Goal: Information Seeking & Learning: Find specific fact

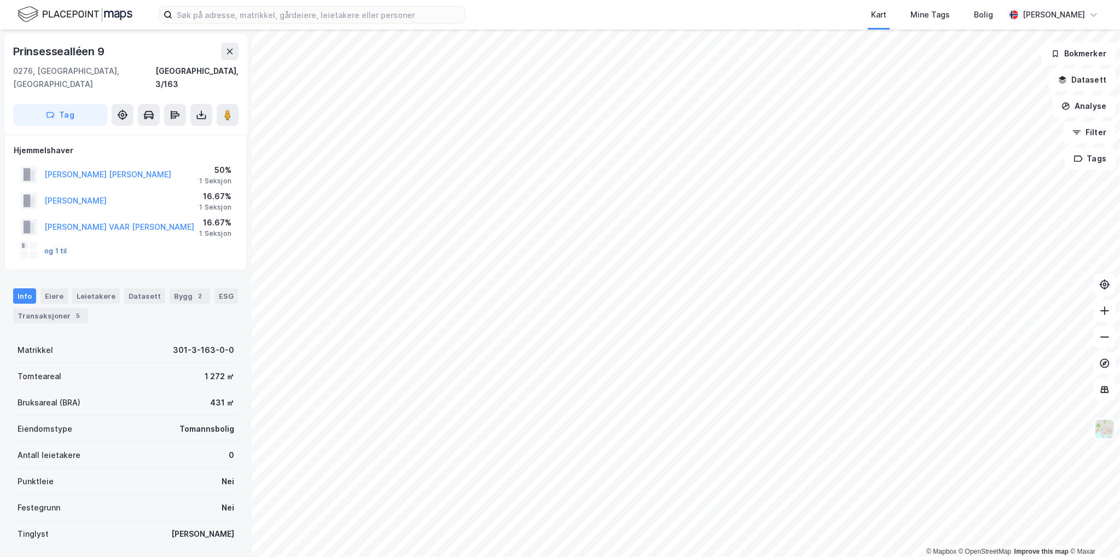
click at [0, 0] on button "og 1 til" at bounding box center [0, 0] width 0 height 0
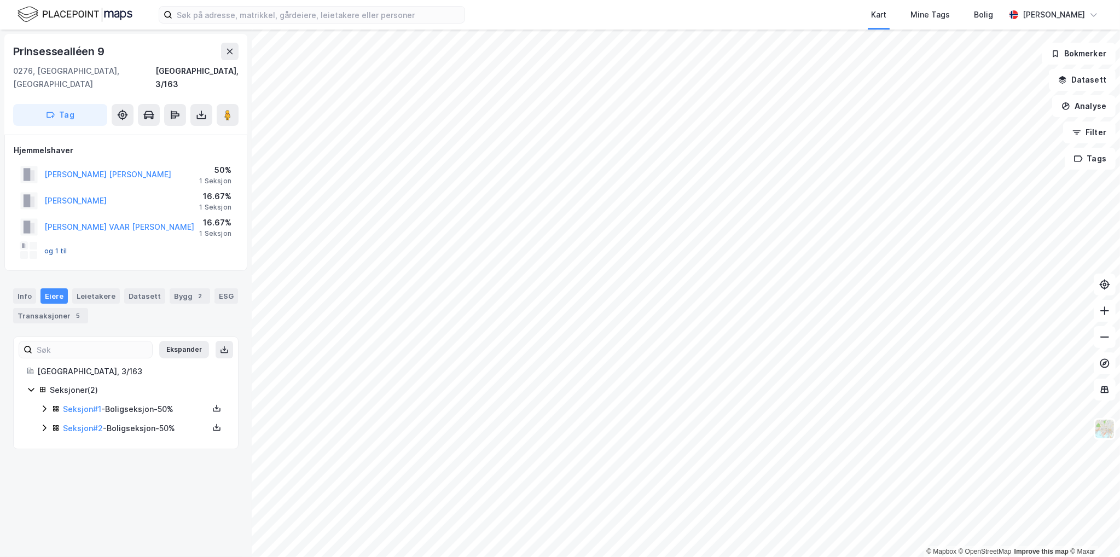
click at [0, 0] on button "og 1 til" at bounding box center [0, 0] width 0 height 0
click at [28, 242] on div at bounding box center [29, 251] width 18 height 18
click at [0, 0] on button "og 1 til" at bounding box center [0, 0] width 0 height 0
click at [84, 423] on link "Seksjon # 2" at bounding box center [83, 427] width 40 height 9
click at [82, 404] on link "Seksjon # 1" at bounding box center [82, 408] width 38 height 9
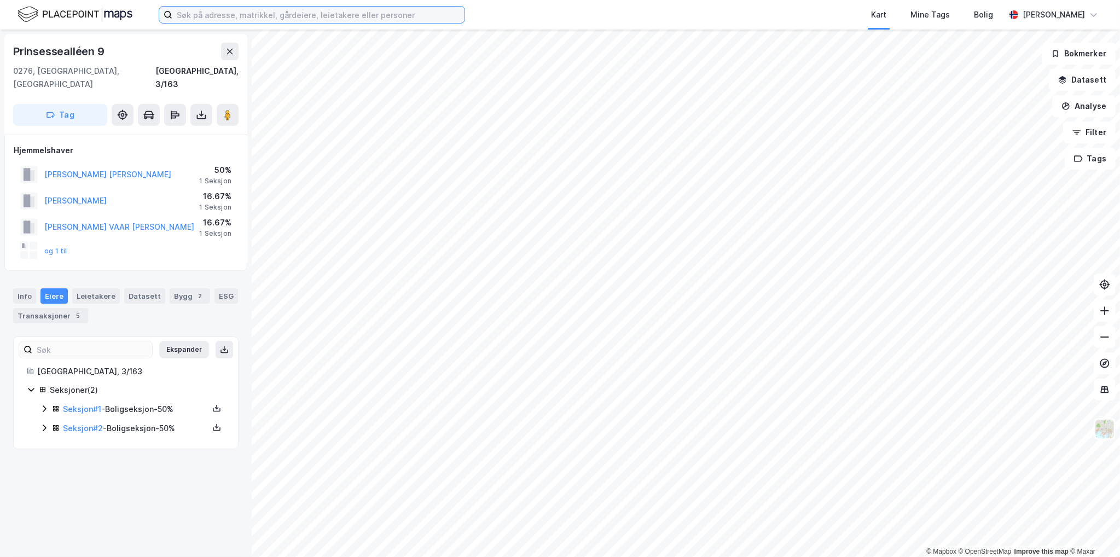
click at [242, 16] on input at bounding box center [318, 15] width 292 height 16
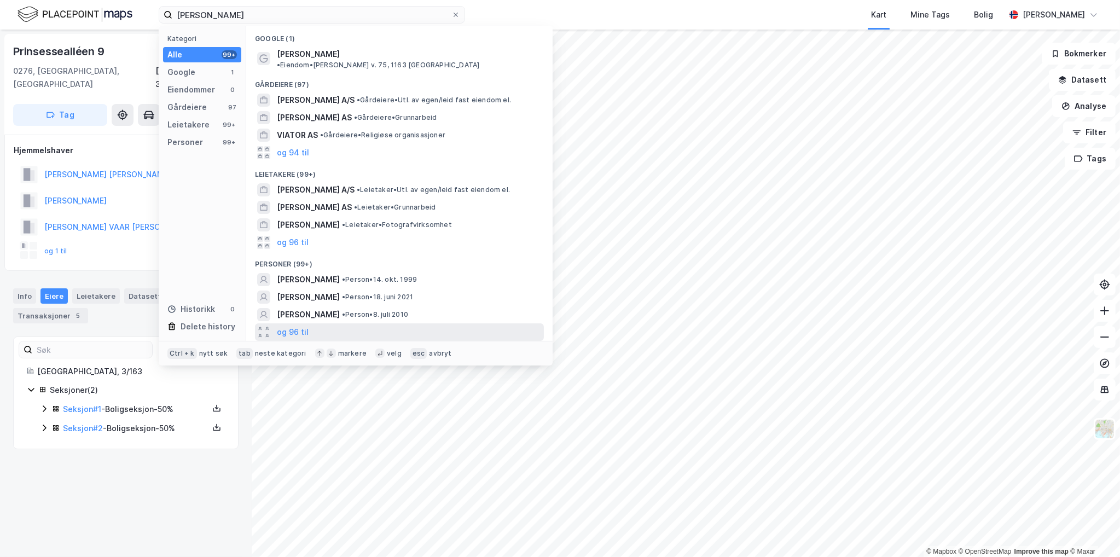
click at [306, 326] on button "og 96 til" at bounding box center [293, 332] width 32 height 13
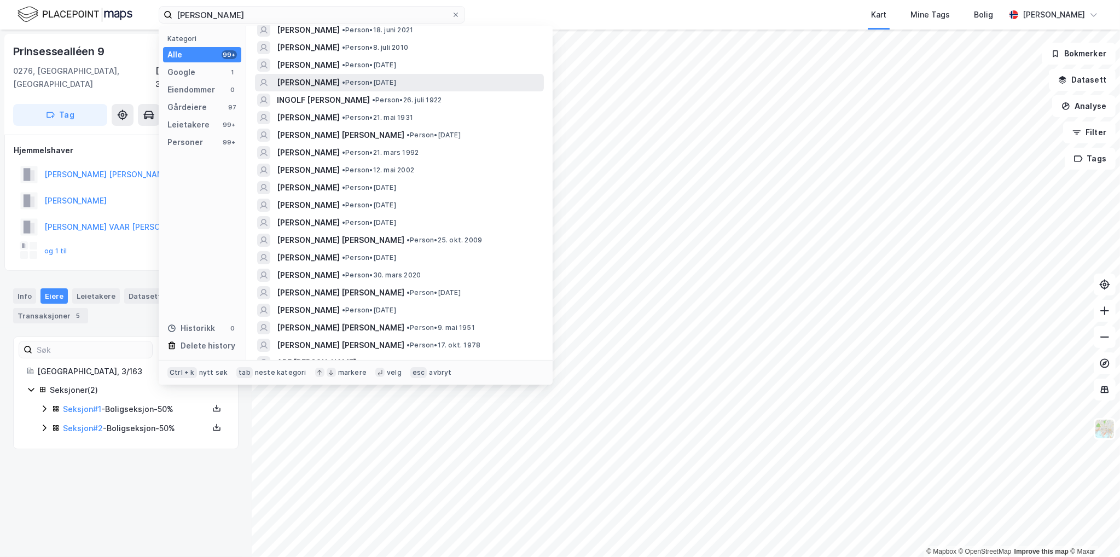
scroll to position [274, 0]
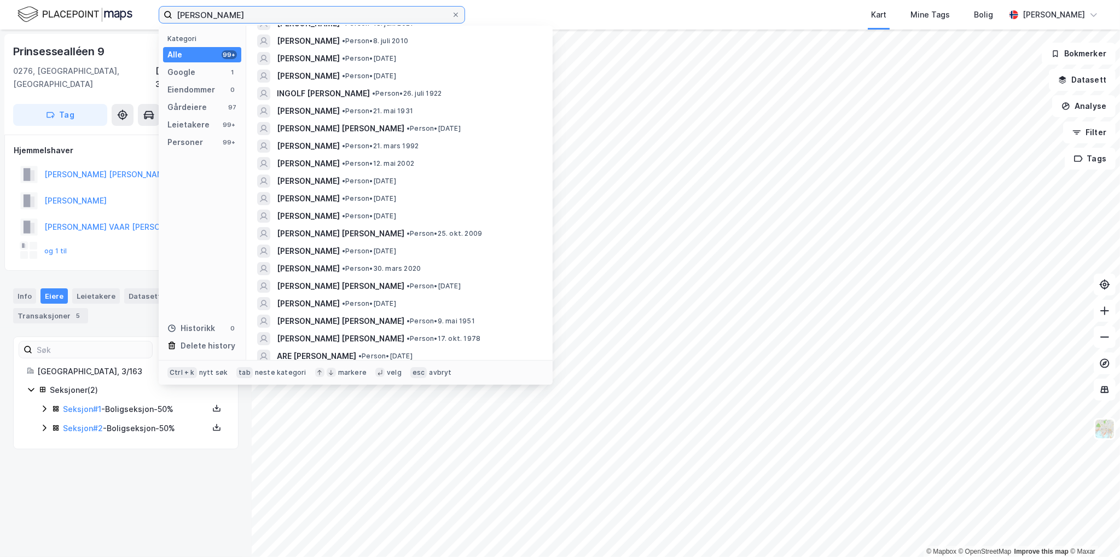
click at [183, 14] on input "[PERSON_NAME]" at bounding box center [311, 15] width 279 height 16
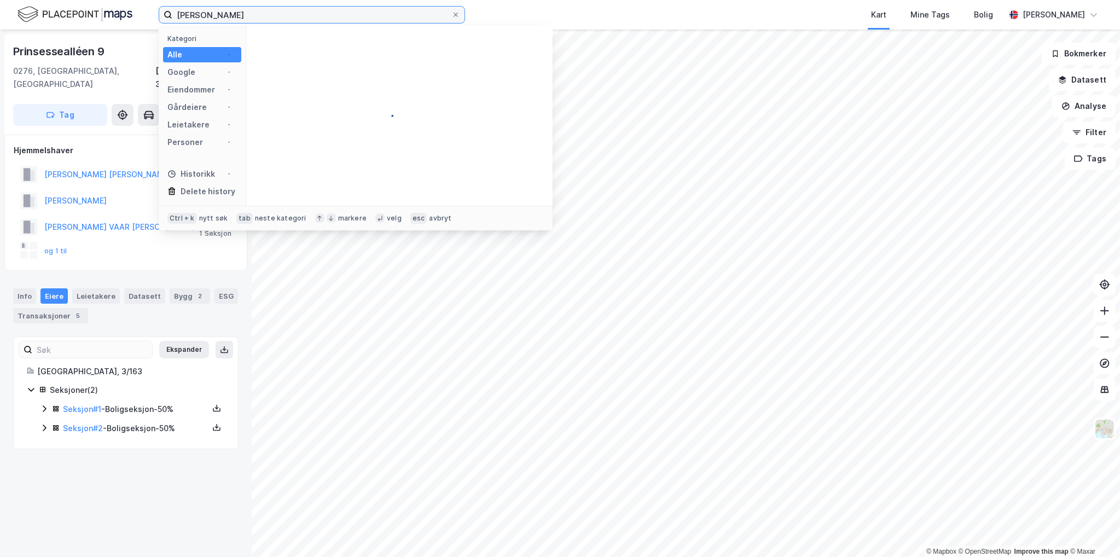
scroll to position [0, 0]
type input "[PERSON_NAME]"
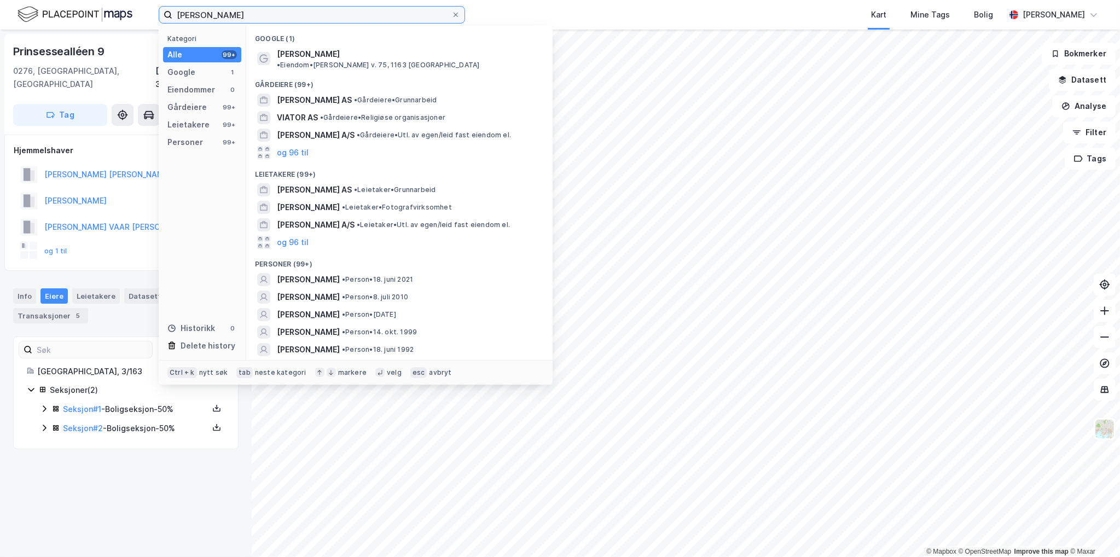
click at [251, 13] on input "[PERSON_NAME]" at bounding box center [311, 15] width 279 height 16
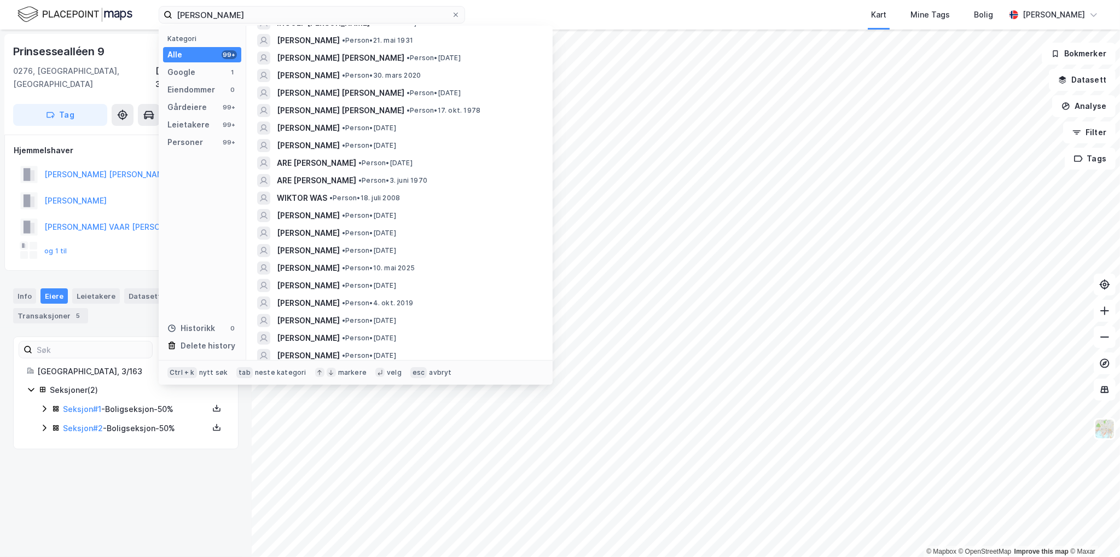
scroll to position [492, 0]
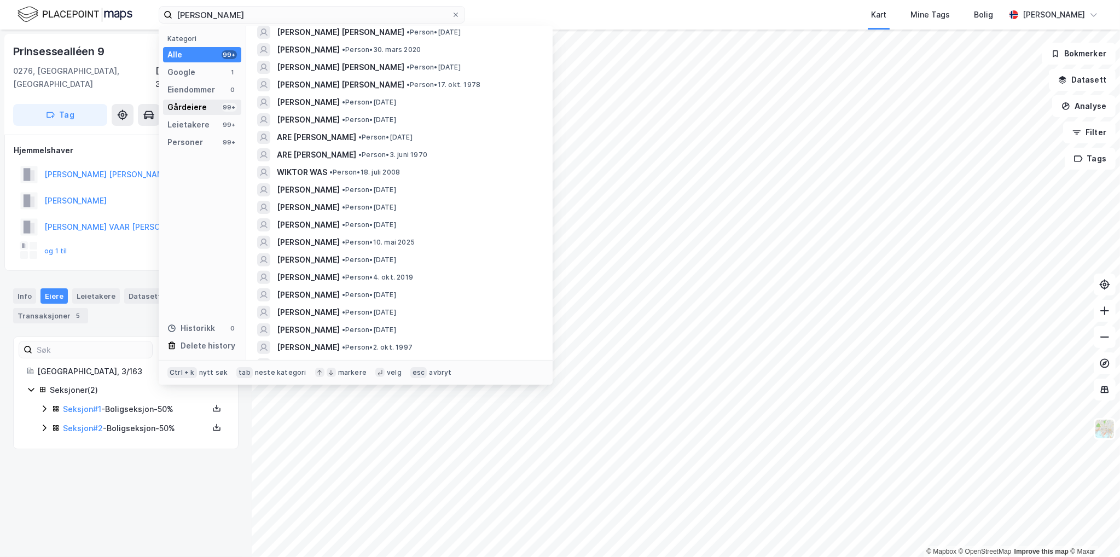
click at [193, 103] on div "Gårdeiere" at bounding box center [186, 107] width 39 height 13
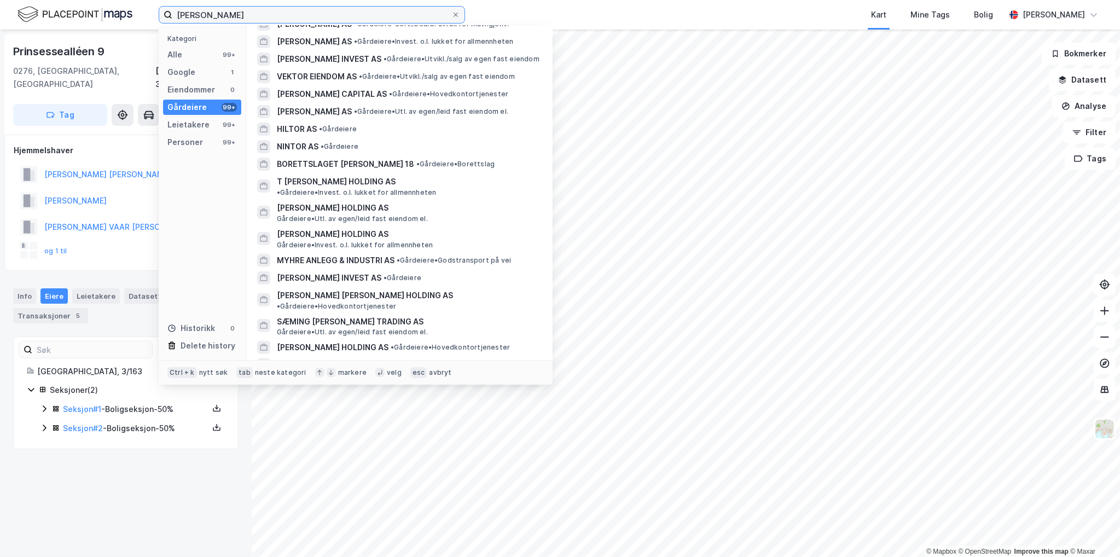
scroll to position [426, 0]
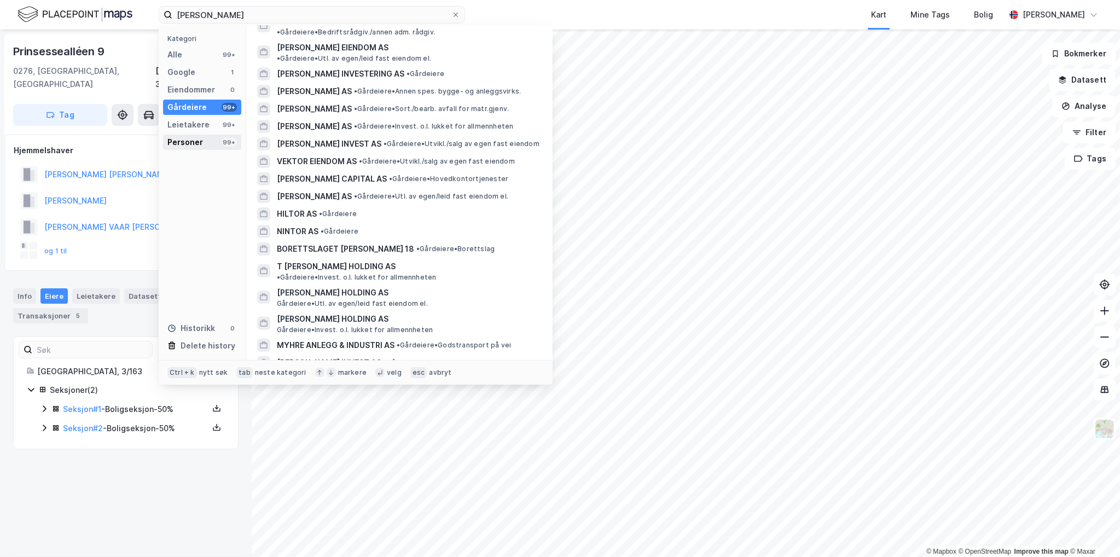
click at [221, 142] on div "Personer 99+" at bounding box center [202, 142] width 78 height 15
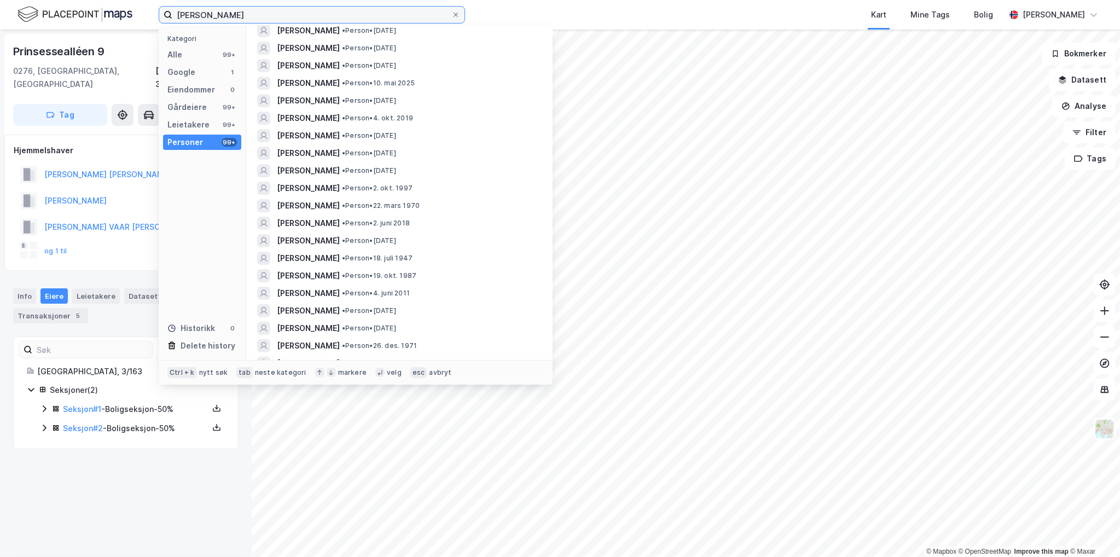
scroll to position [0, 0]
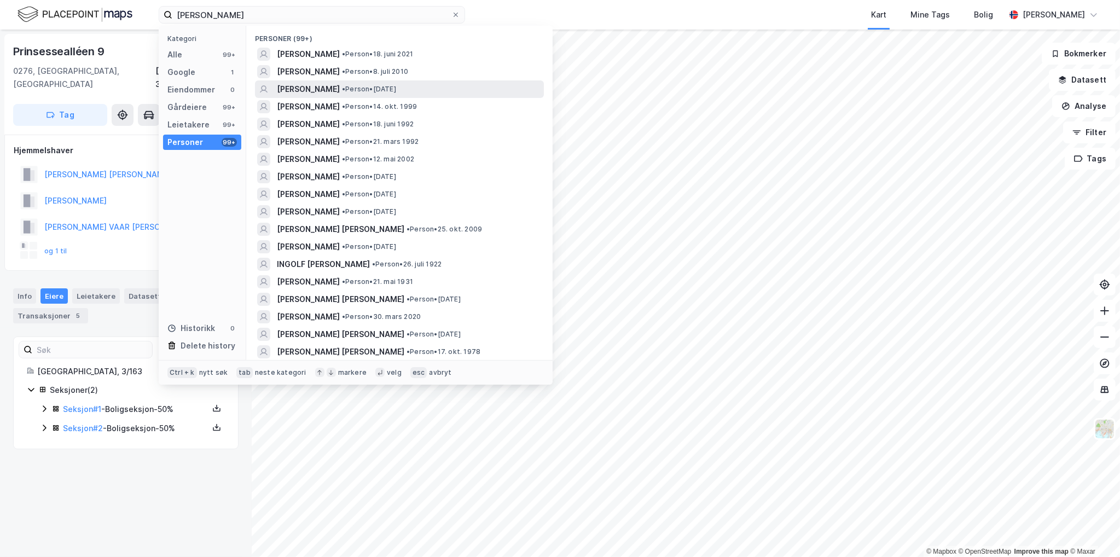
click at [433, 90] on div "[PERSON_NAME] • Person • [DATE]" at bounding box center [409, 89] width 265 height 13
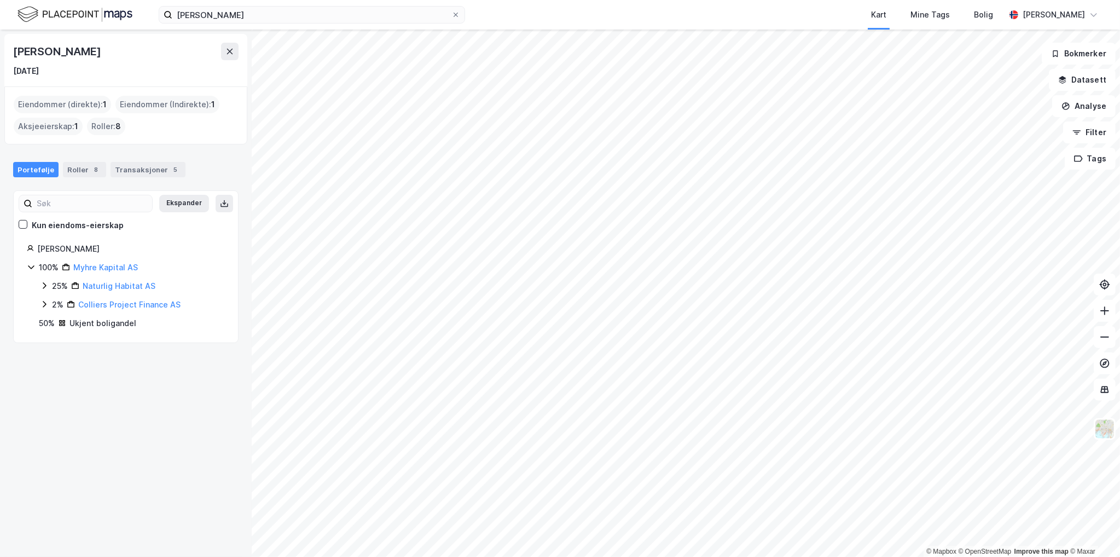
click at [78, 325] on div "Ukjent boligandel" at bounding box center [102, 323] width 67 height 13
click at [53, 322] on div "50%" at bounding box center [47, 323] width 16 height 13
click at [42, 323] on div "50%" at bounding box center [47, 323] width 16 height 13
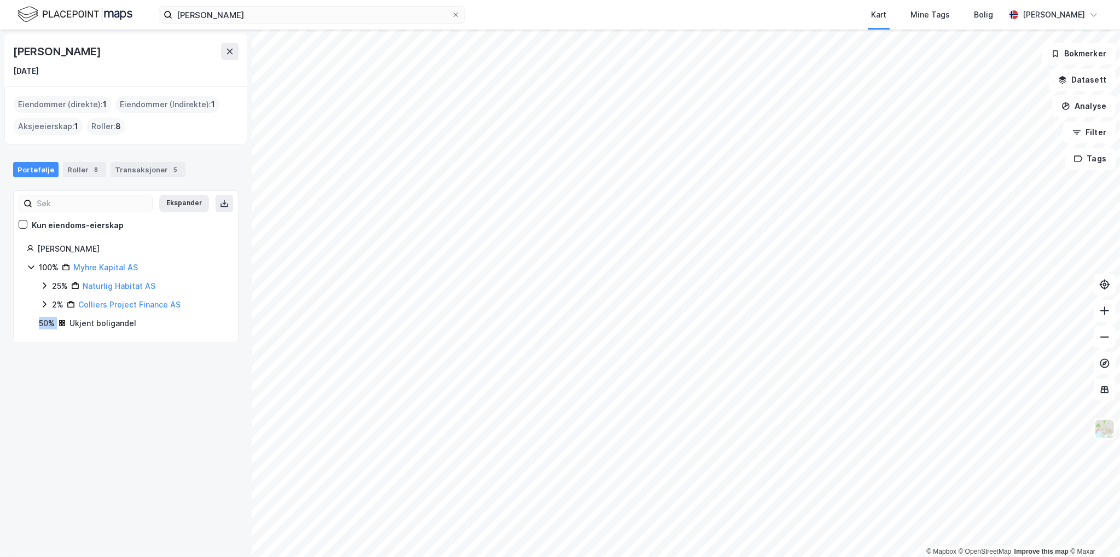
click at [42, 323] on div "50%" at bounding box center [47, 323] width 16 height 13
